Goal: Transaction & Acquisition: Obtain resource

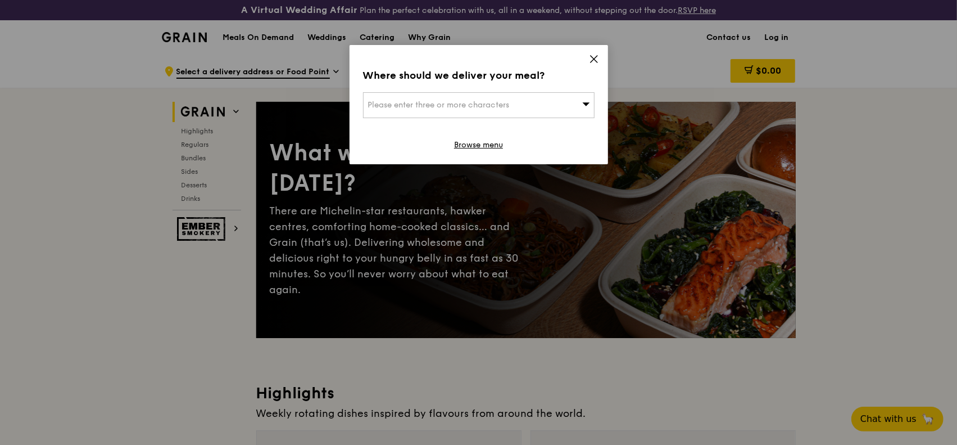
click at [591, 66] on span at bounding box center [594, 61] width 10 height 12
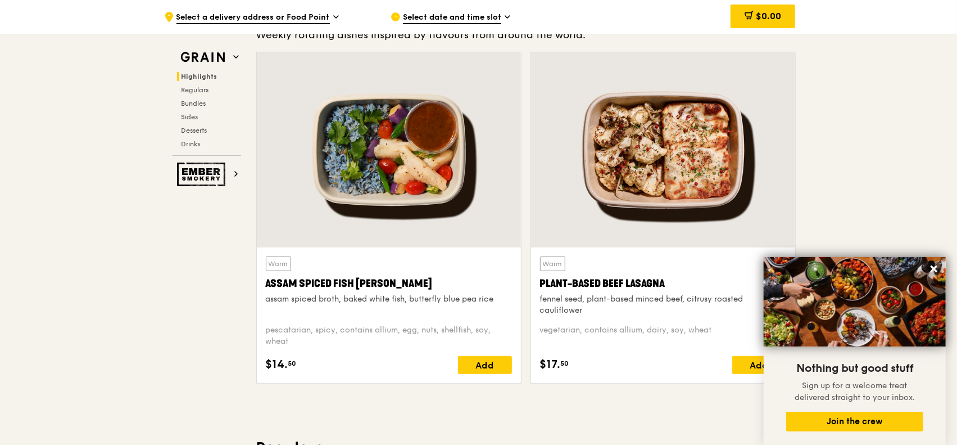
scroll to position [394, 0]
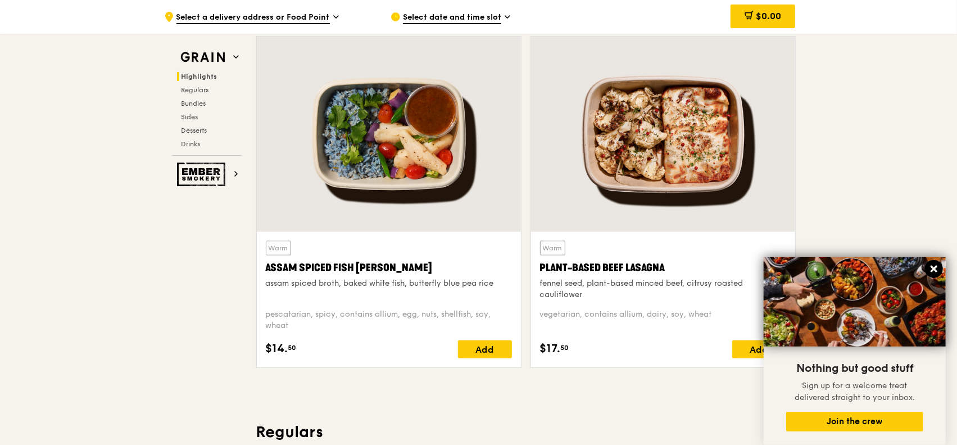
click at [934, 267] on icon at bounding box center [934, 269] width 10 height 10
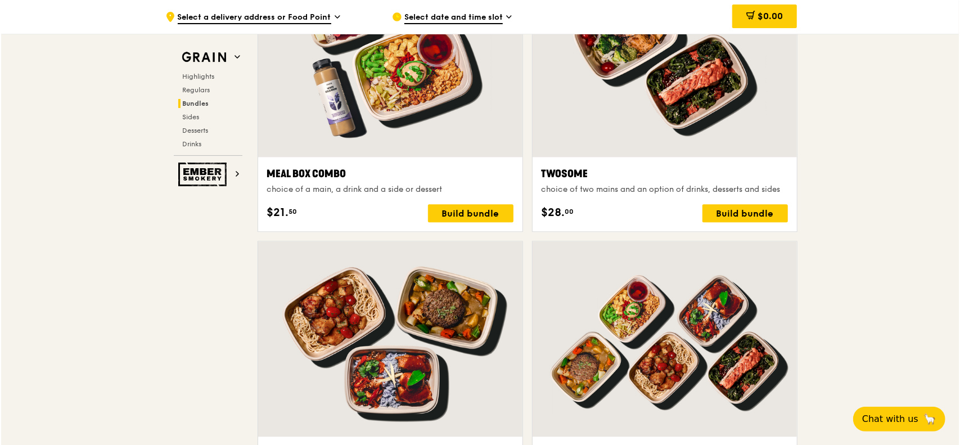
scroll to position [1743, 0]
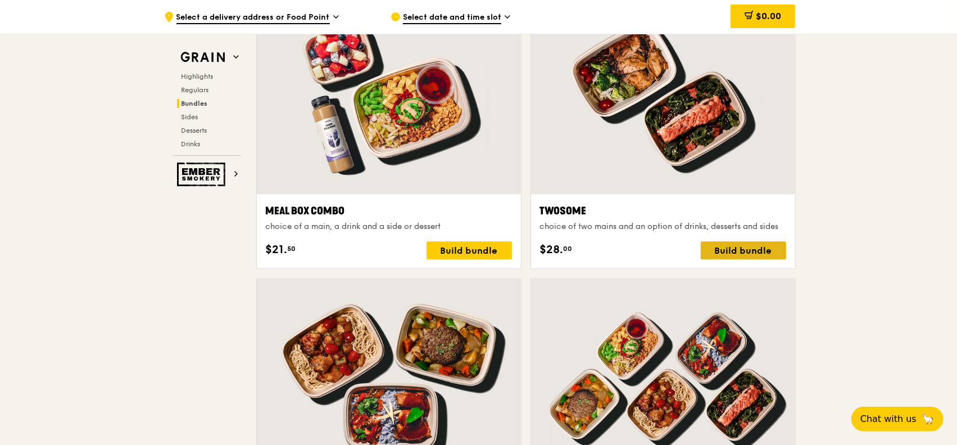
click at [715, 246] on div "Build bundle" at bounding box center [743, 250] width 85 height 18
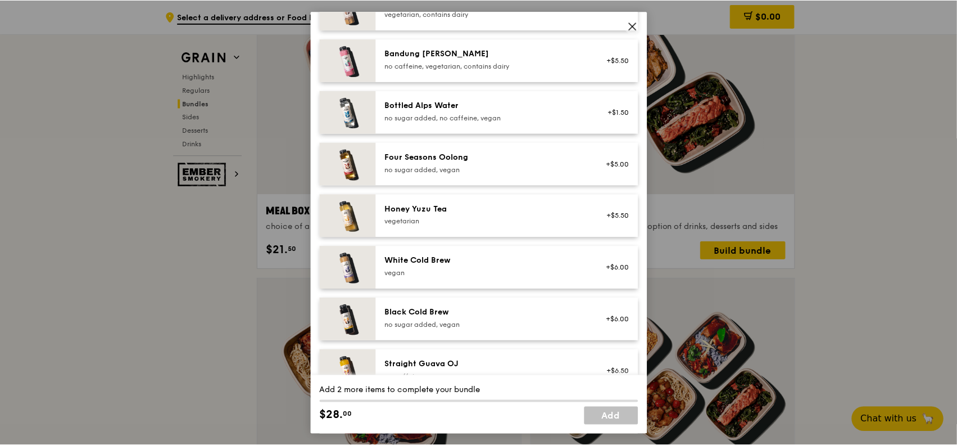
scroll to position [1293, 0]
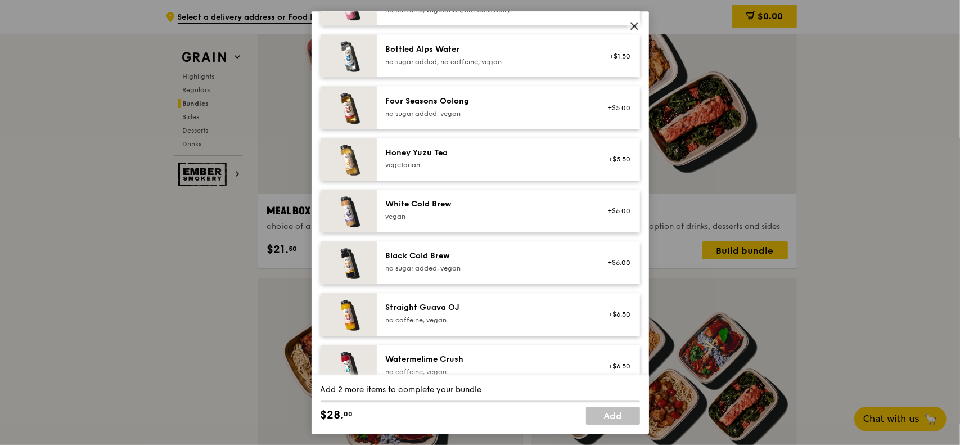
click at [636, 22] on icon at bounding box center [634, 26] width 10 height 10
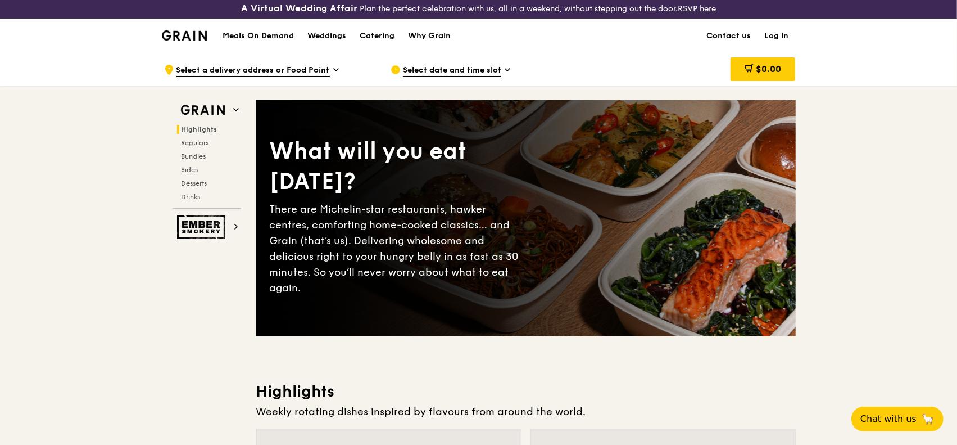
scroll to position [0, 0]
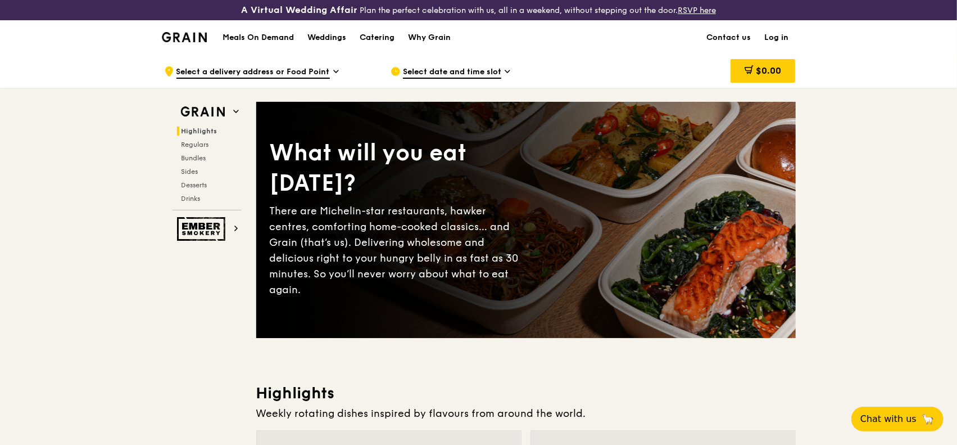
click at [251, 38] on h1 "Meals On Demand" at bounding box center [258, 37] width 71 height 11
click at [288, 34] on h1 "Meals On Demand" at bounding box center [258, 37] width 71 height 11
click at [371, 35] on div "Catering" at bounding box center [377, 38] width 35 height 34
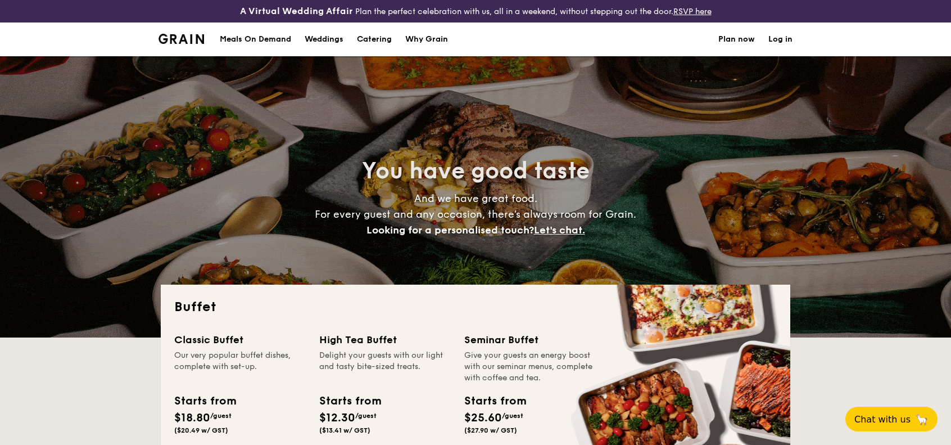
select select
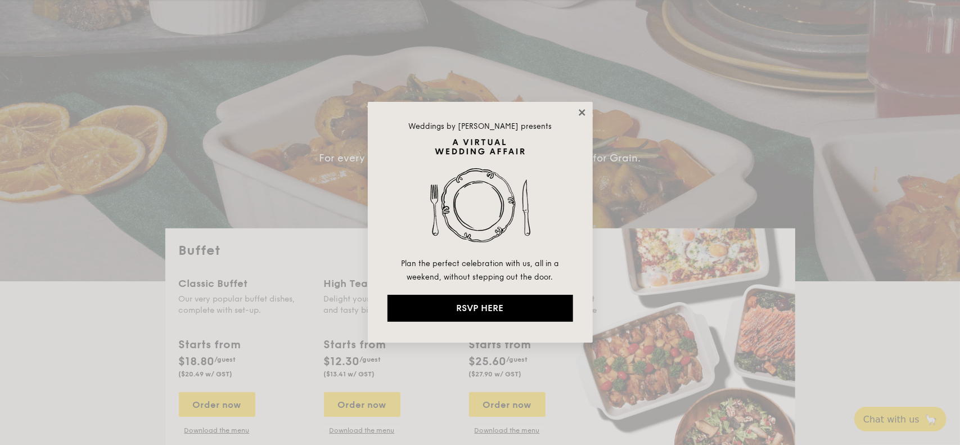
click at [581, 110] on icon at bounding box center [582, 112] width 10 height 10
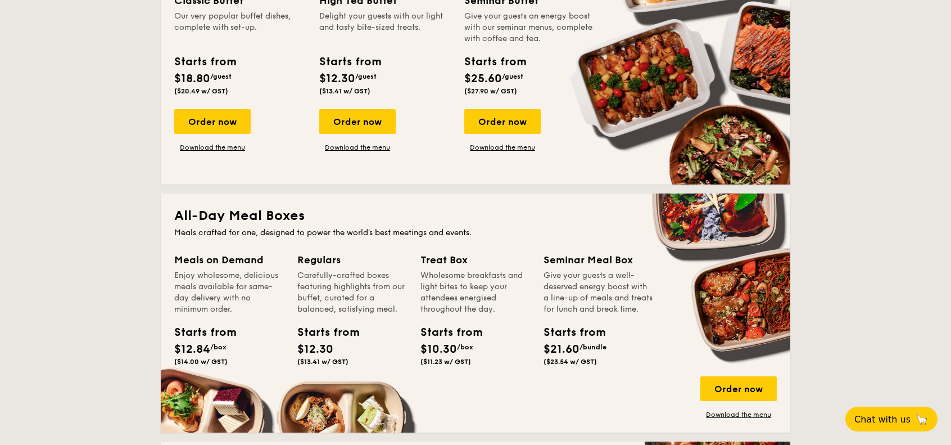
scroll to position [337, 0]
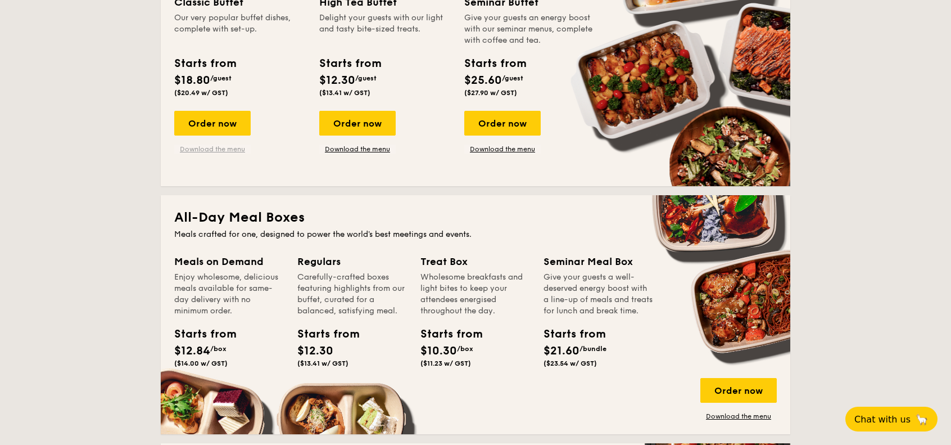
click at [207, 148] on link "Download the menu" at bounding box center [212, 148] width 76 height 9
